Goal: Information Seeking & Learning: Learn about a topic

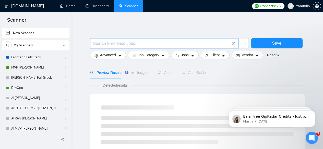
click at [118, 42] on input "text" at bounding box center [161, 43] width 136 height 6
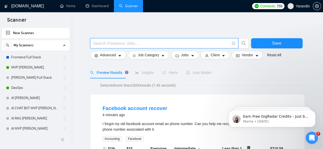
click at [125, 40] on input "text" at bounding box center [161, 43] width 136 height 6
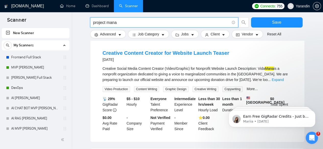
scroll to position [56, 0]
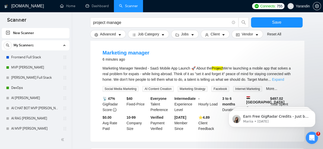
click at [284, 78] on link "Expand" at bounding box center [278, 80] width 12 height 4
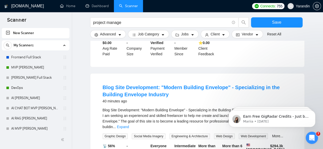
scroll to position [736, 0]
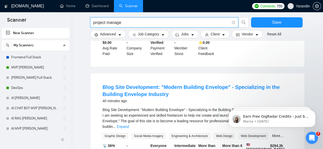
click at [136, 21] on input "project manage" at bounding box center [161, 22] width 136 height 6
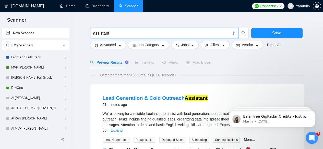
scroll to position [0, 0]
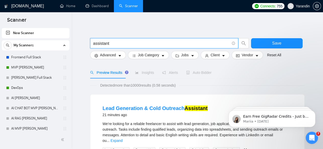
click at [121, 42] on input "assistant" at bounding box center [161, 43] width 136 height 6
type input "sales"
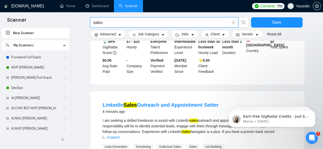
scroll to position [248, 0]
click at [134, 22] on input "sales" at bounding box center [161, 22] width 136 height 6
